Goal: Task Accomplishment & Management: Use online tool/utility

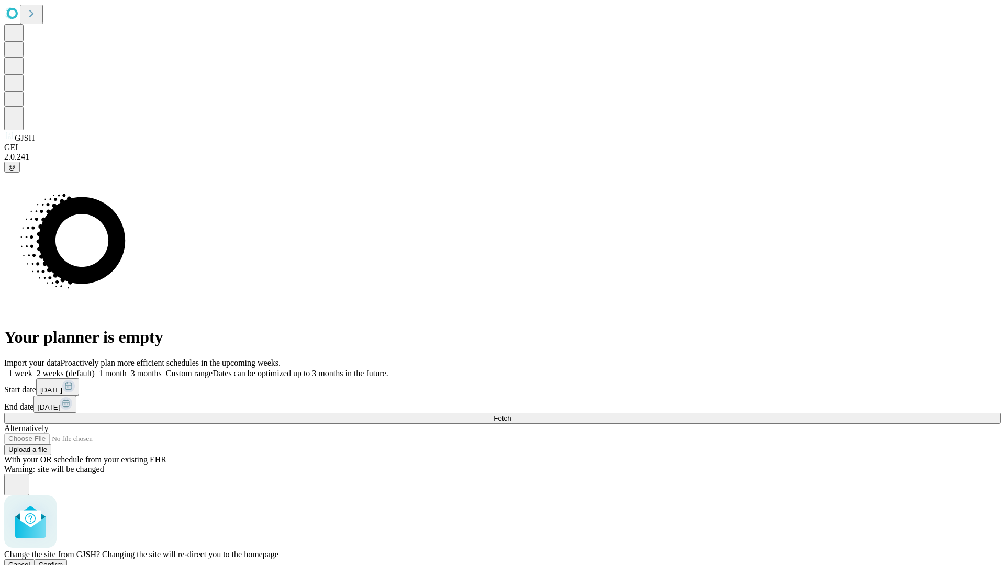
click at [63, 561] on span "Confirm" at bounding box center [51, 565] width 25 height 8
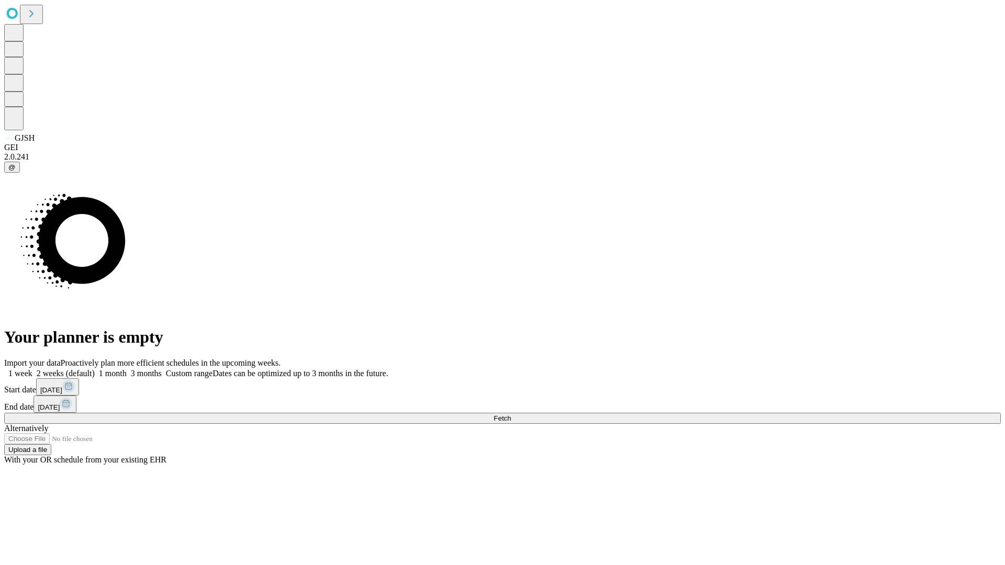
click at [32, 369] on label "1 week" at bounding box center [18, 373] width 28 height 9
click at [511, 414] on span "Fetch" at bounding box center [501, 418] width 17 height 8
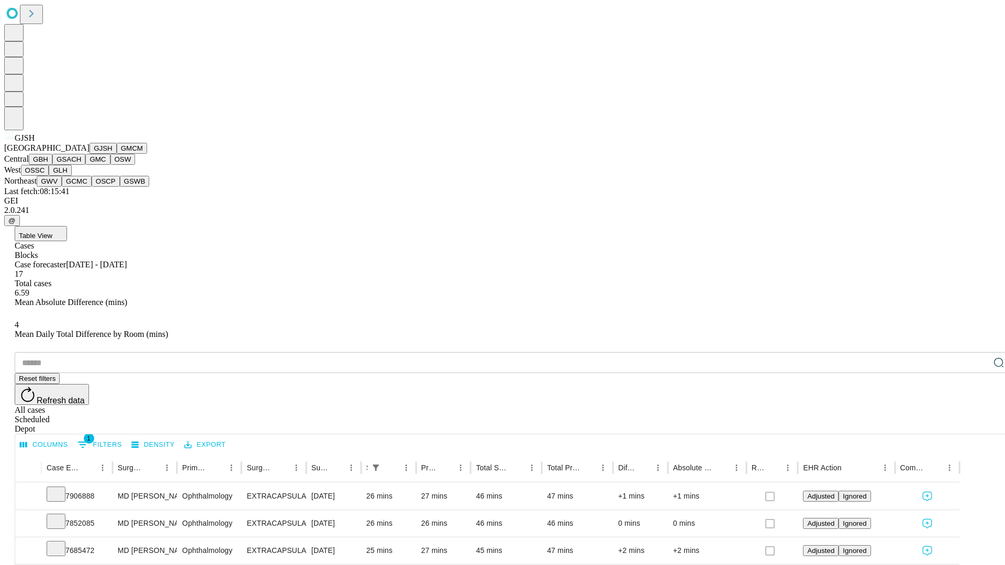
click at [117, 154] on button "GMCM" at bounding box center [132, 148] width 30 height 11
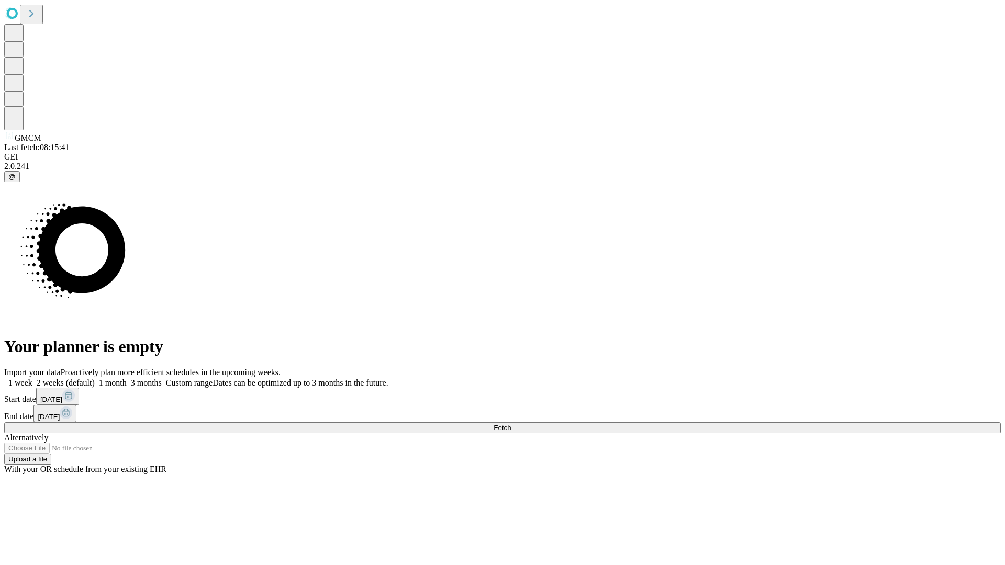
click at [32, 378] on label "1 week" at bounding box center [18, 382] width 28 height 9
click at [511, 424] on span "Fetch" at bounding box center [501, 428] width 17 height 8
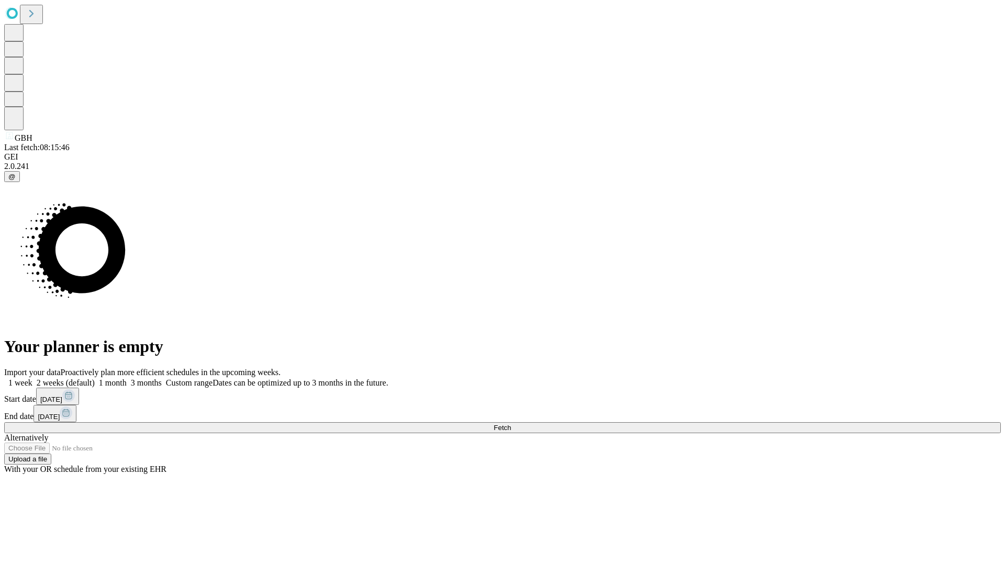
click at [32, 378] on label "1 week" at bounding box center [18, 382] width 28 height 9
click at [511, 424] on span "Fetch" at bounding box center [501, 428] width 17 height 8
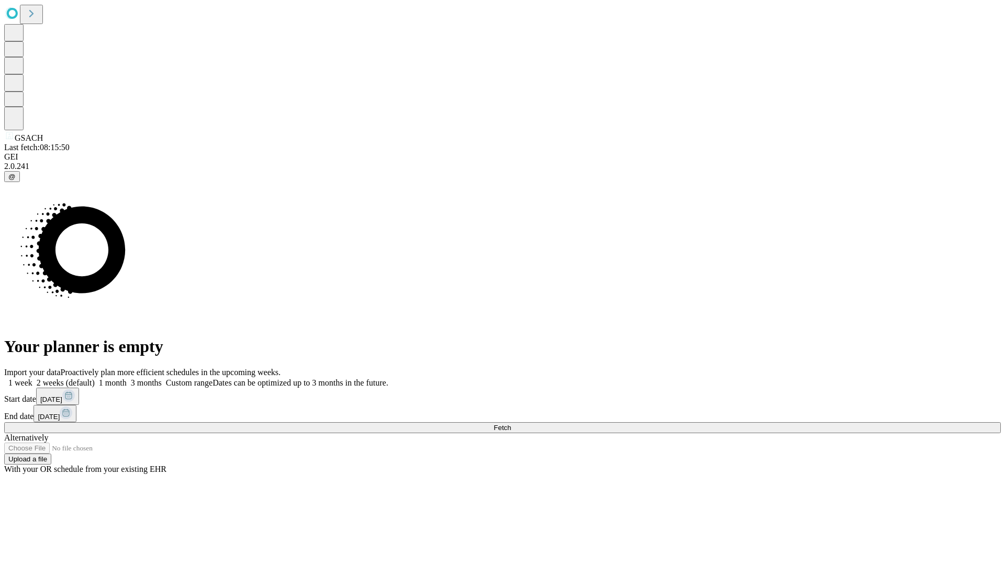
click at [511, 424] on span "Fetch" at bounding box center [501, 428] width 17 height 8
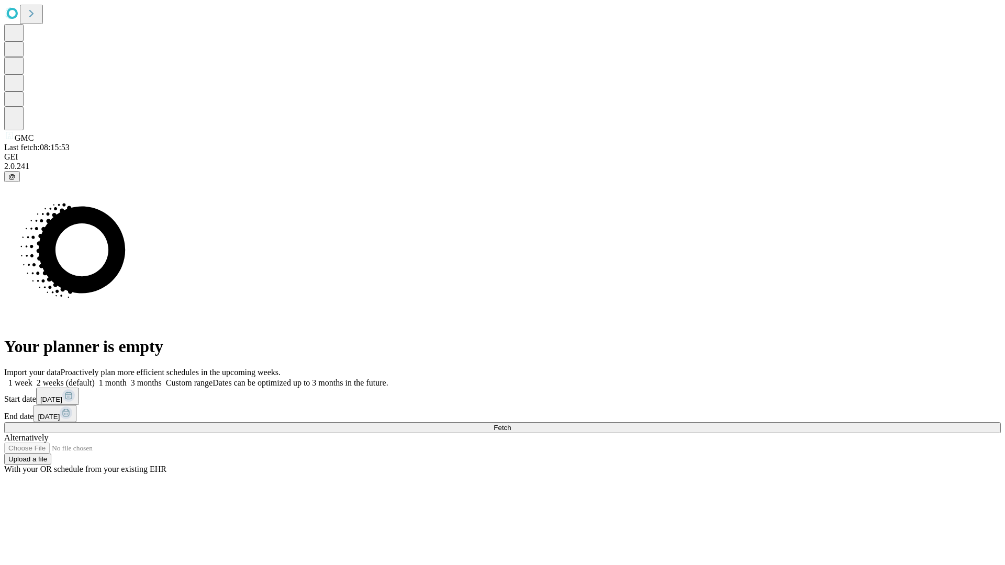
click at [511, 424] on span "Fetch" at bounding box center [501, 428] width 17 height 8
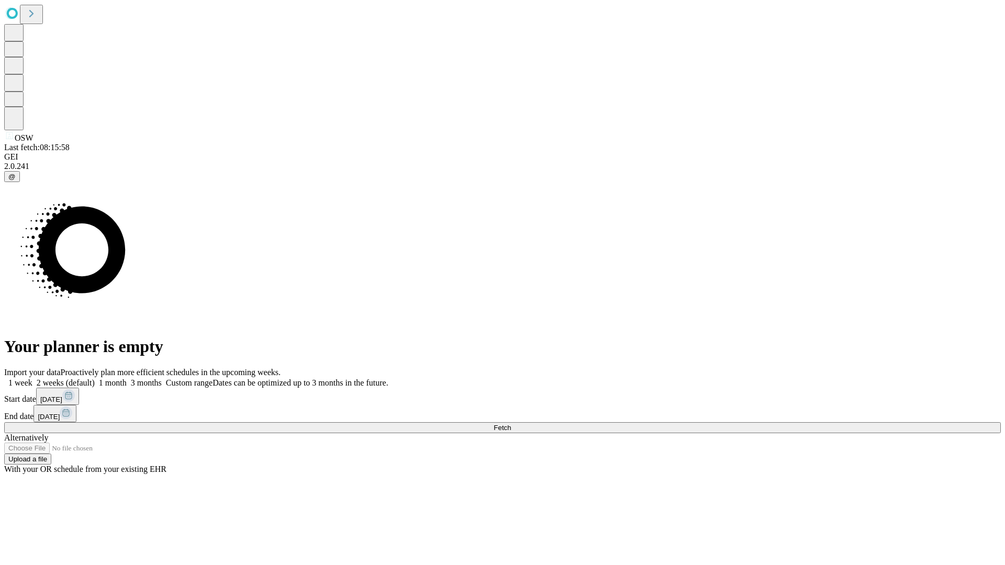
click at [511, 424] on span "Fetch" at bounding box center [501, 428] width 17 height 8
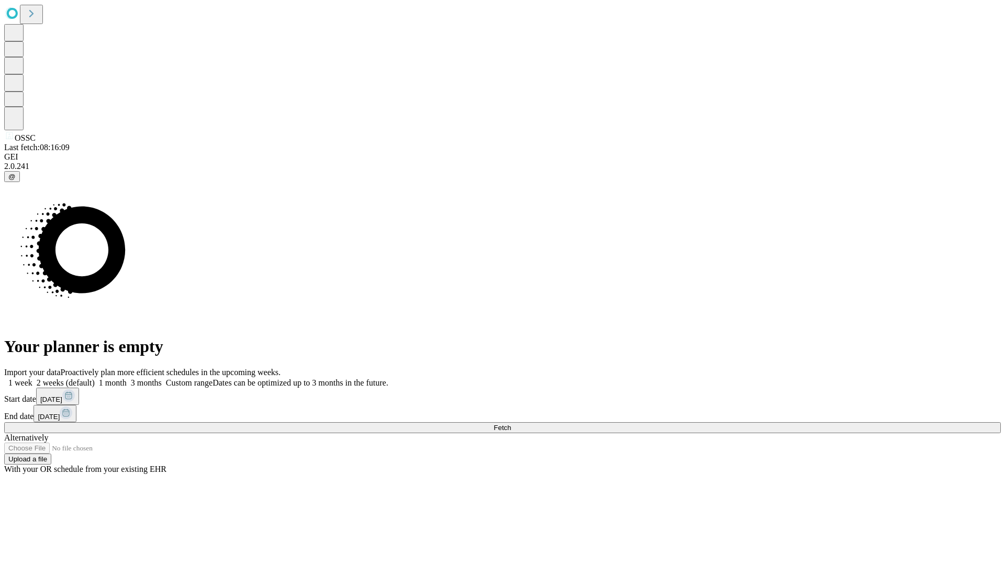
click at [32, 378] on label "1 week" at bounding box center [18, 382] width 28 height 9
click at [511, 424] on span "Fetch" at bounding box center [501, 428] width 17 height 8
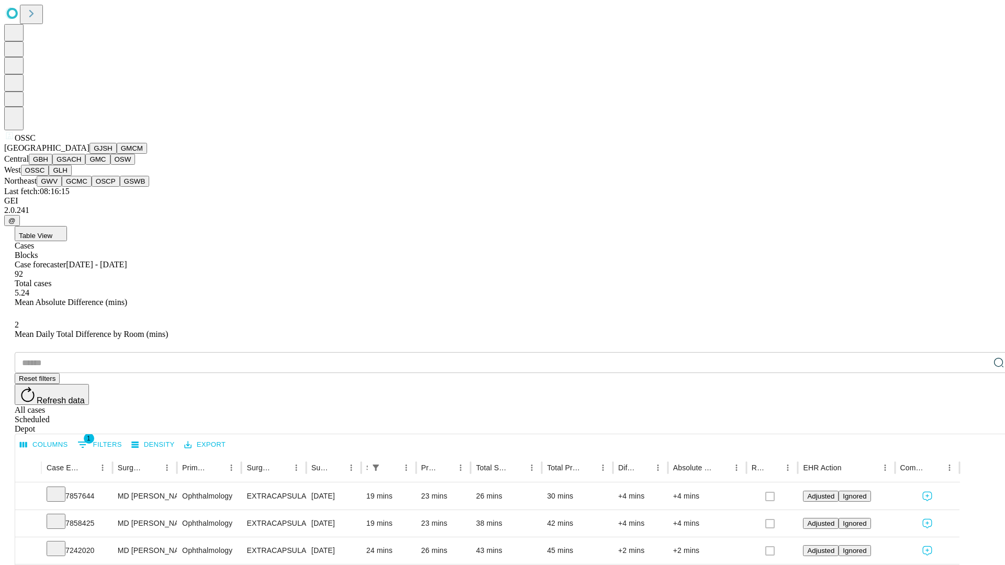
click at [71, 176] on button "GLH" at bounding box center [60, 170] width 23 height 11
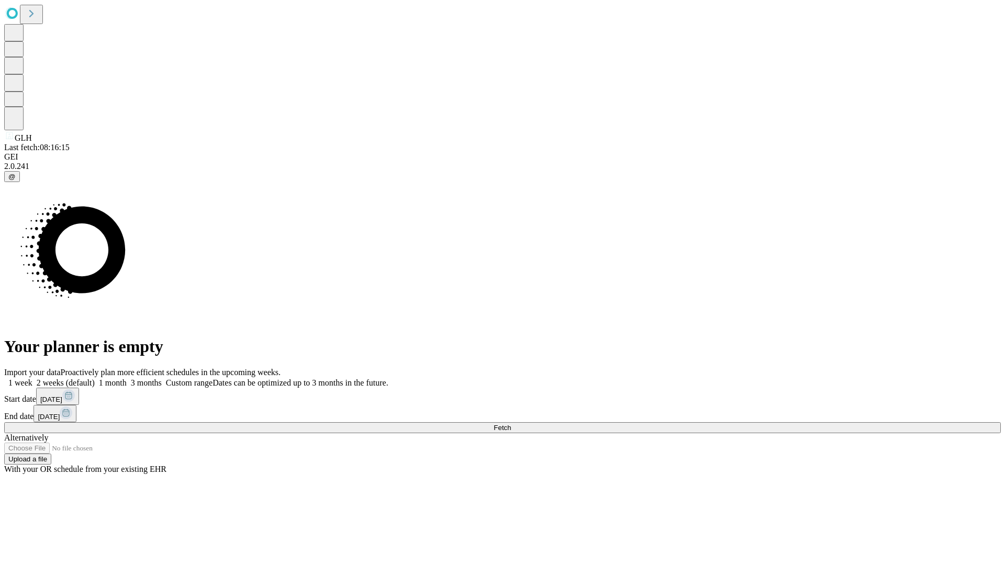
click at [32, 378] on label "1 week" at bounding box center [18, 382] width 28 height 9
click at [511, 424] on span "Fetch" at bounding box center [501, 428] width 17 height 8
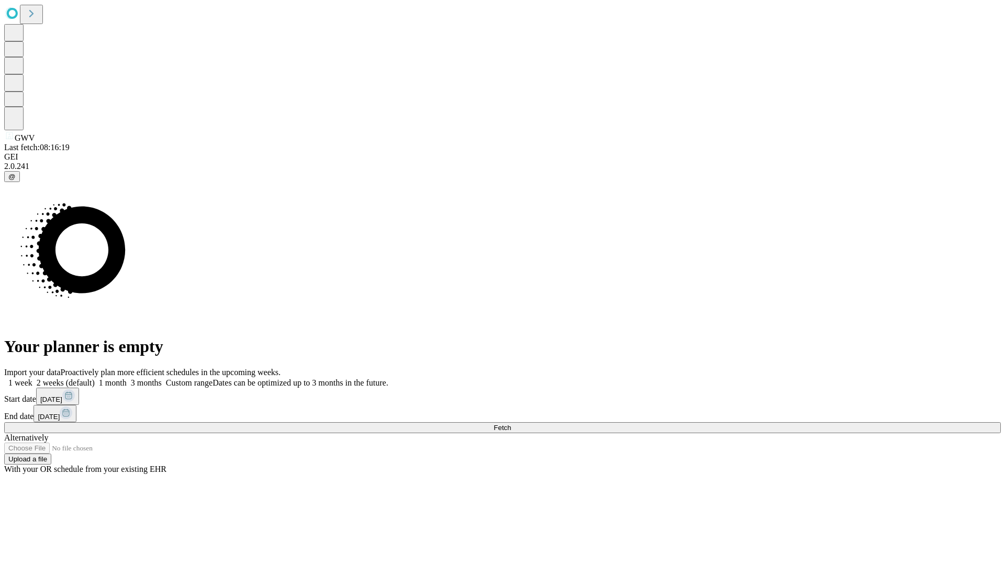
click at [32, 378] on label "1 week" at bounding box center [18, 382] width 28 height 9
click at [511, 424] on span "Fetch" at bounding box center [501, 428] width 17 height 8
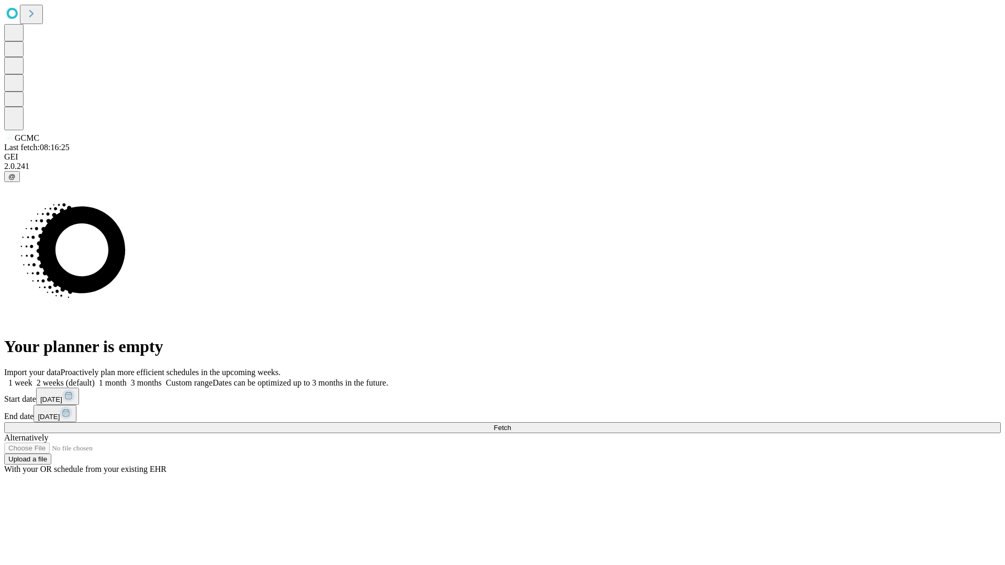
click at [32, 378] on label "1 week" at bounding box center [18, 382] width 28 height 9
click at [511, 424] on span "Fetch" at bounding box center [501, 428] width 17 height 8
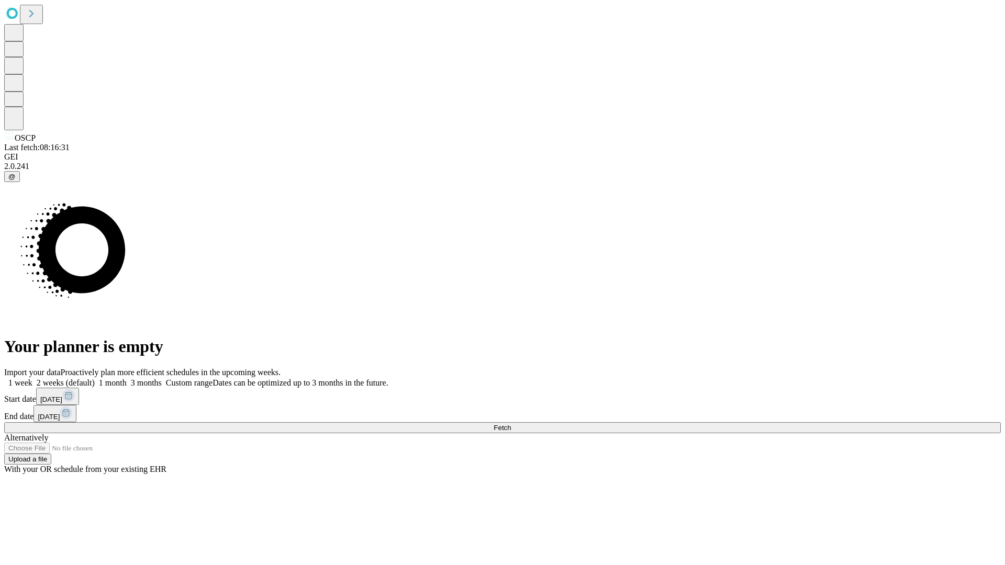
click at [32, 378] on label "1 week" at bounding box center [18, 382] width 28 height 9
click at [511, 424] on span "Fetch" at bounding box center [501, 428] width 17 height 8
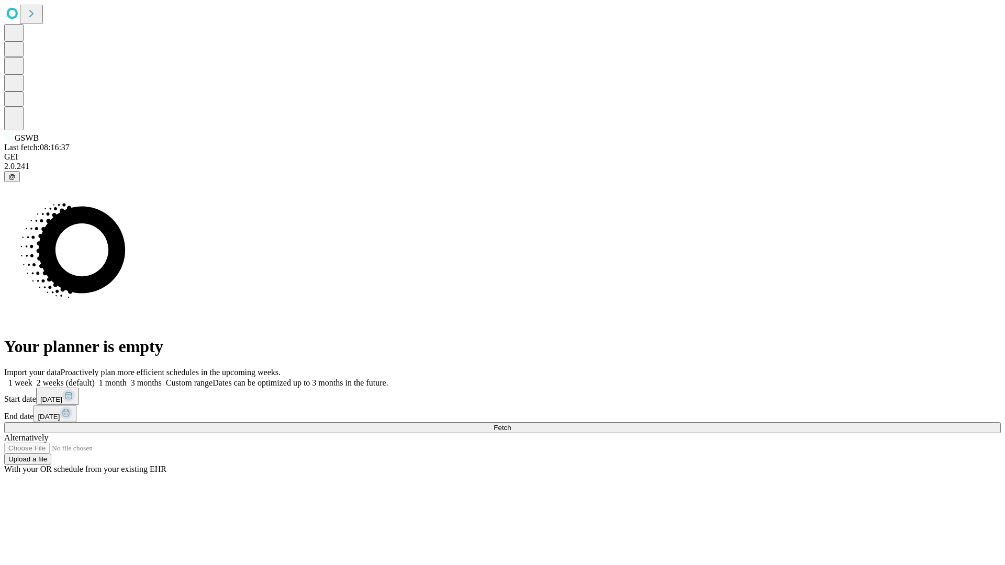
click at [32, 378] on label "1 week" at bounding box center [18, 382] width 28 height 9
click at [511, 424] on span "Fetch" at bounding box center [501, 428] width 17 height 8
